Goal: Check status

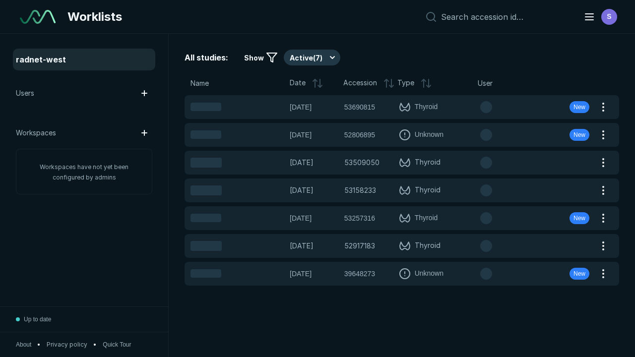
scroll to position [2549, 3213]
